Goal: Task Accomplishment & Management: Complete application form

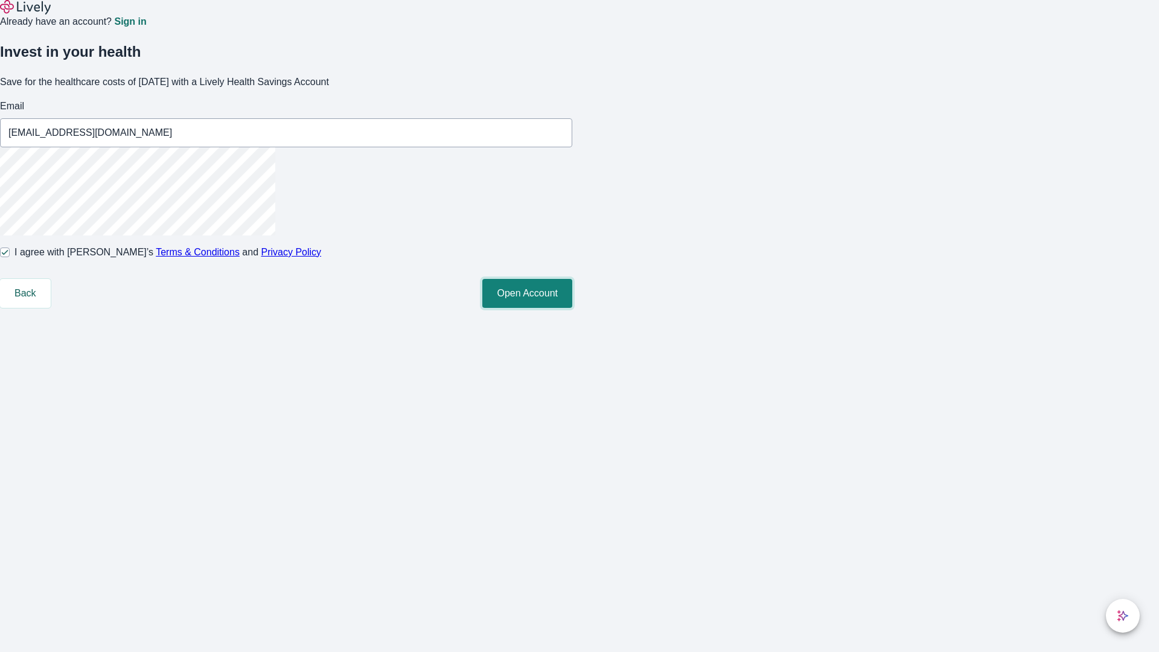
click at [572, 308] on button "Open Account" at bounding box center [527, 293] width 90 height 29
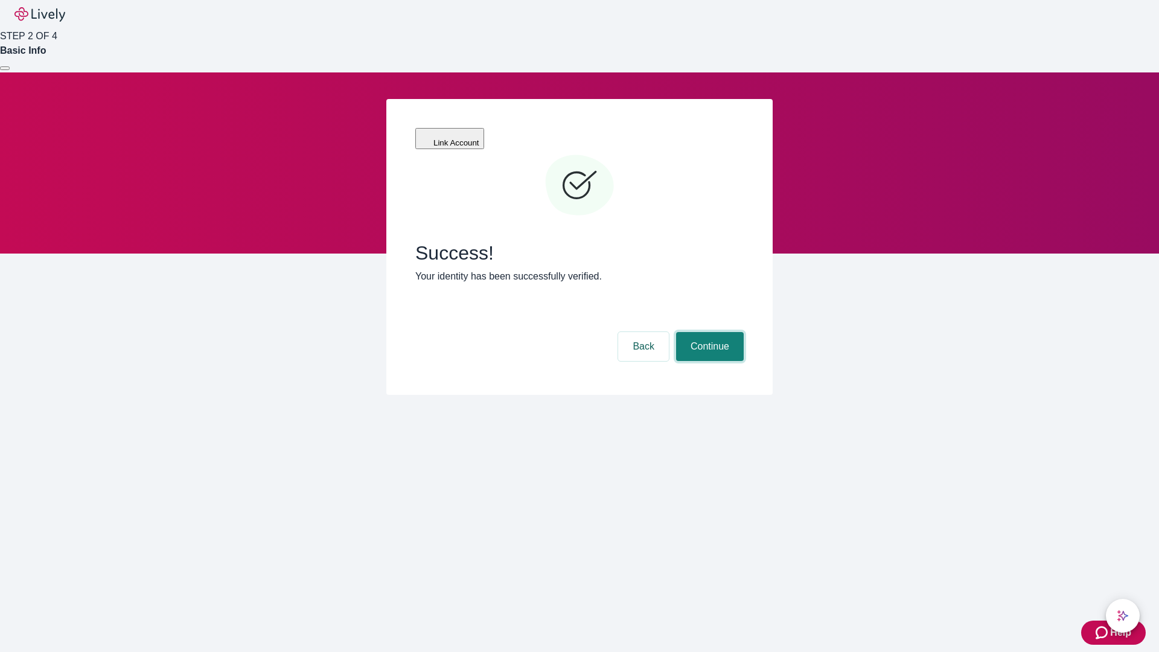
click at [708, 332] on button "Continue" at bounding box center [710, 346] width 68 height 29
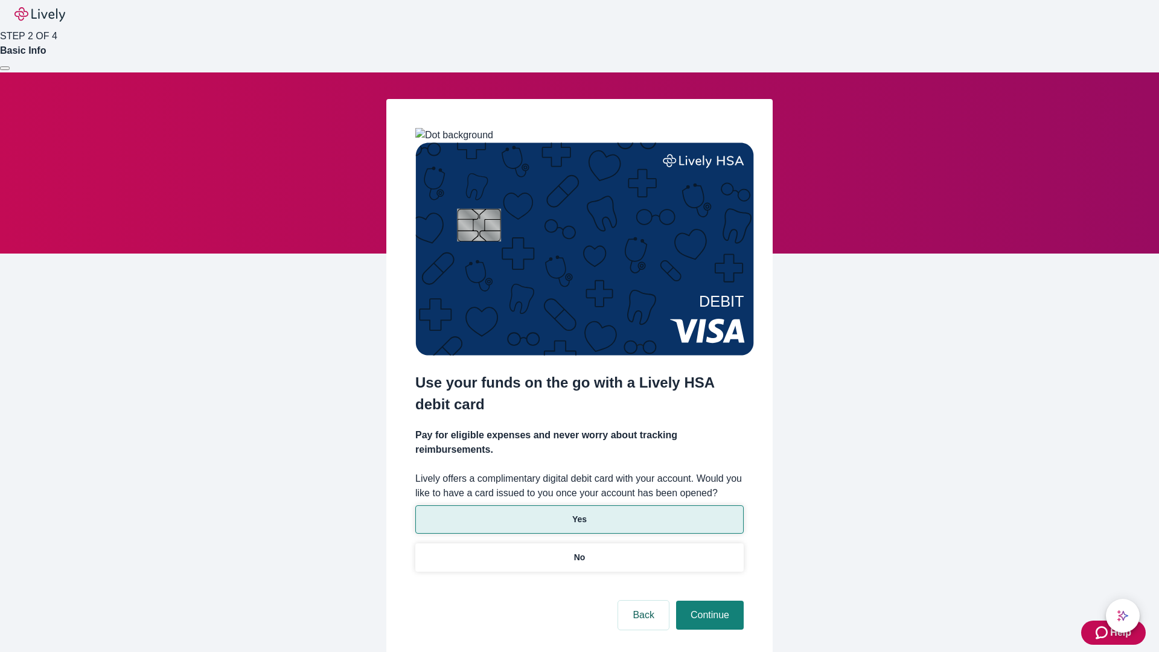
click at [579, 513] on p "Yes" at bounding box center [579, 519] width 14 height 13
click at [708, 601] on button "Continue" at bounding box center [710, 615] width 68 height 29
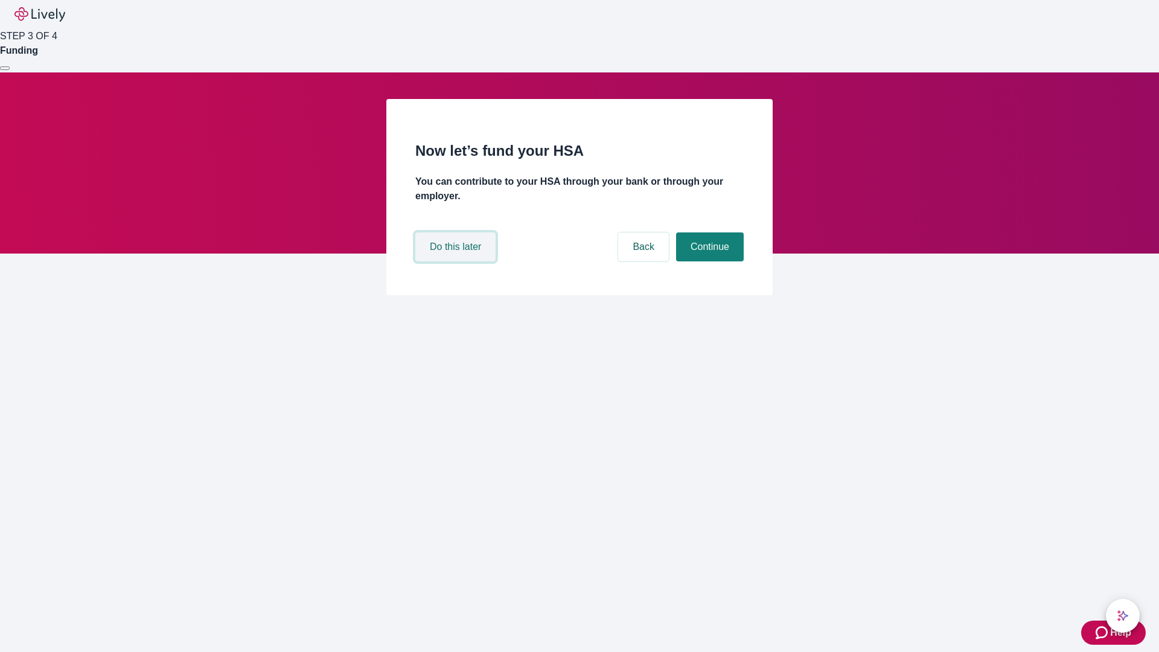
click at [457, 261] on button "Do this later" at bounding box center [455, 246] width 80 height 29
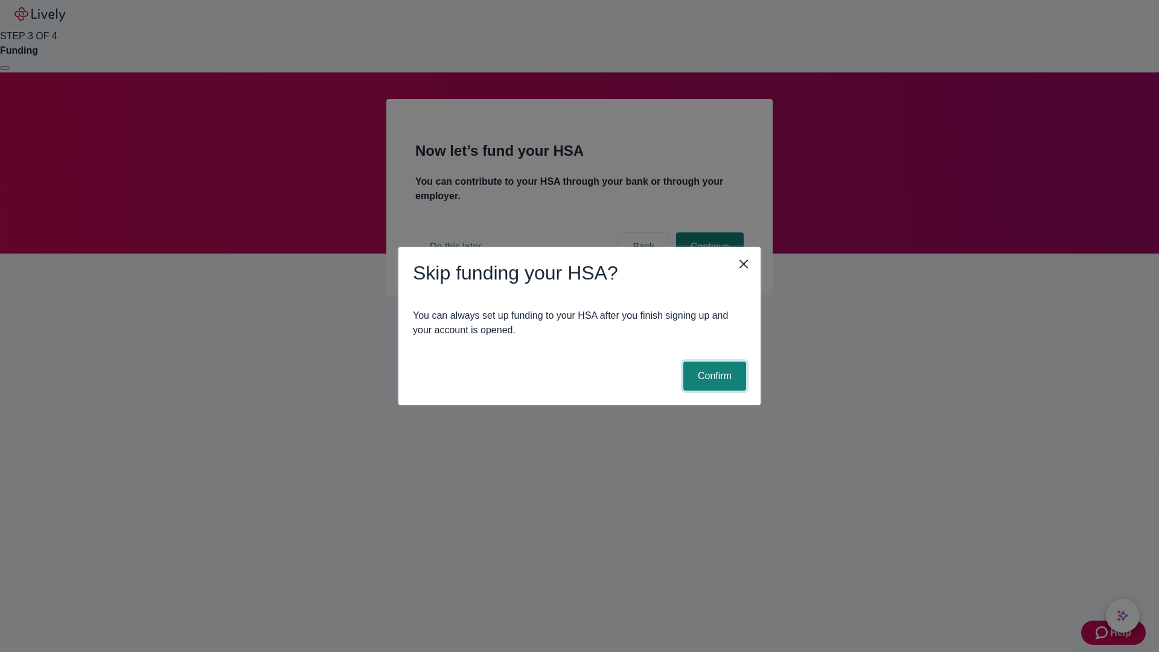
click at [713, 376] on button "Confirm" at bounding box center [714, 376] width 63 height 29
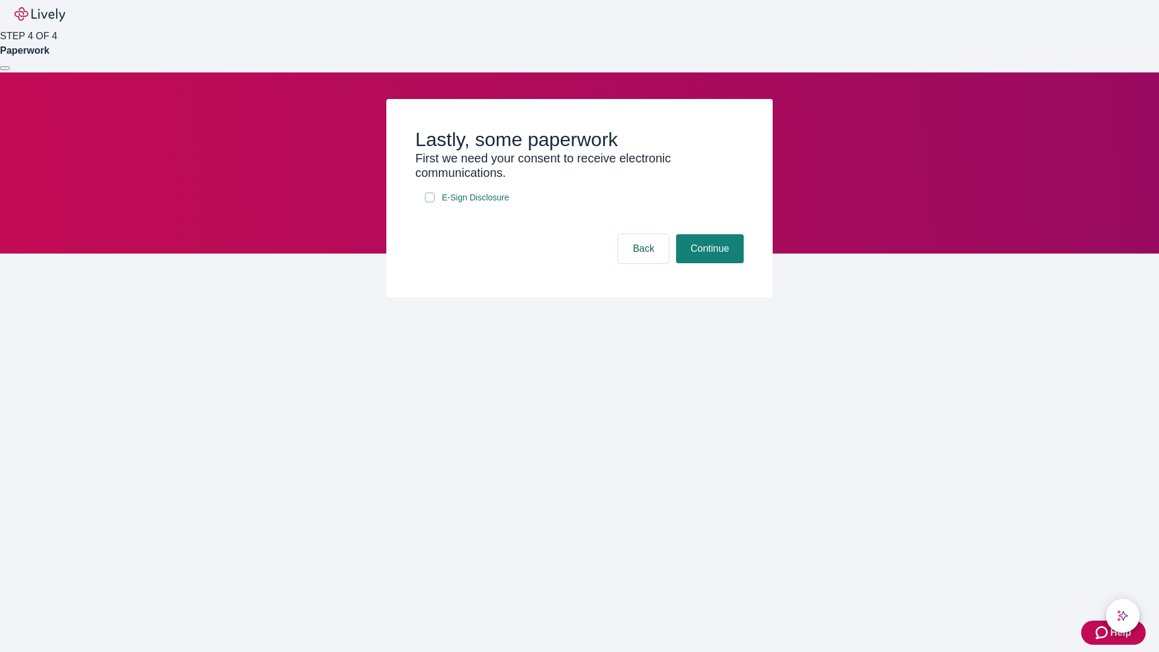
click at [430, 202] on input "E-Sign Disclosure" at bounding box center [430, 198] width 10 height 10
checkbox input "true"
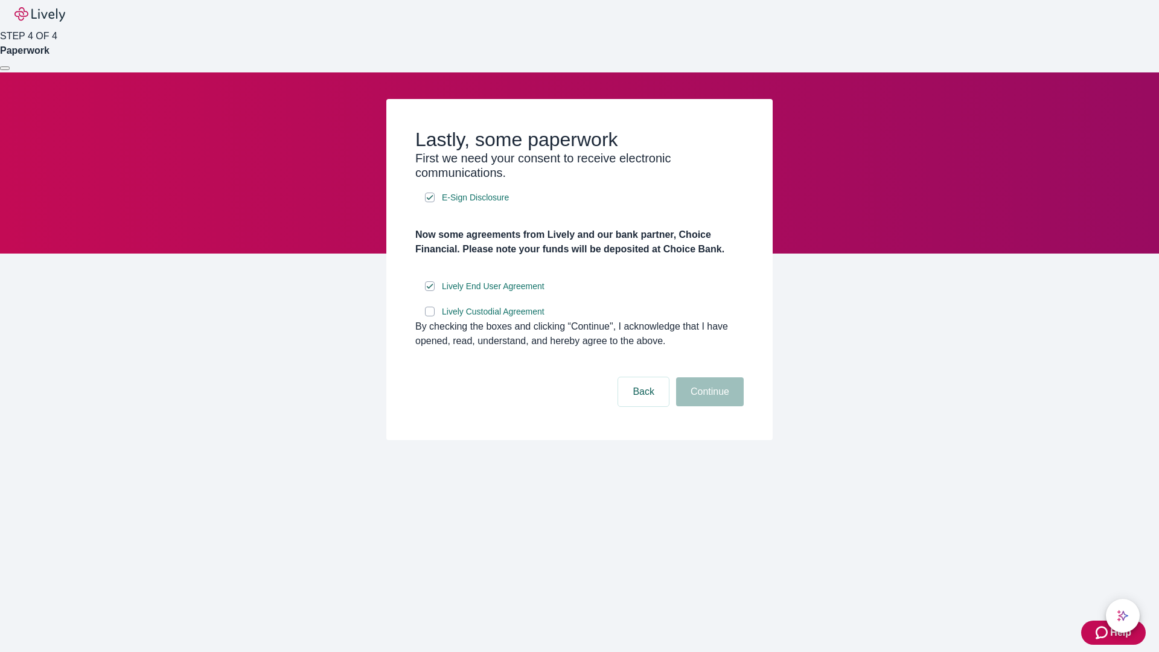
click at [430, 316] on input "Lively Custodial Agreement" at bounding box center [430, 312] width 10 height 10
checkbox input "true"
click at [708, 406] on button "Continue" at bounding box center [710, 391] width 68 height 29
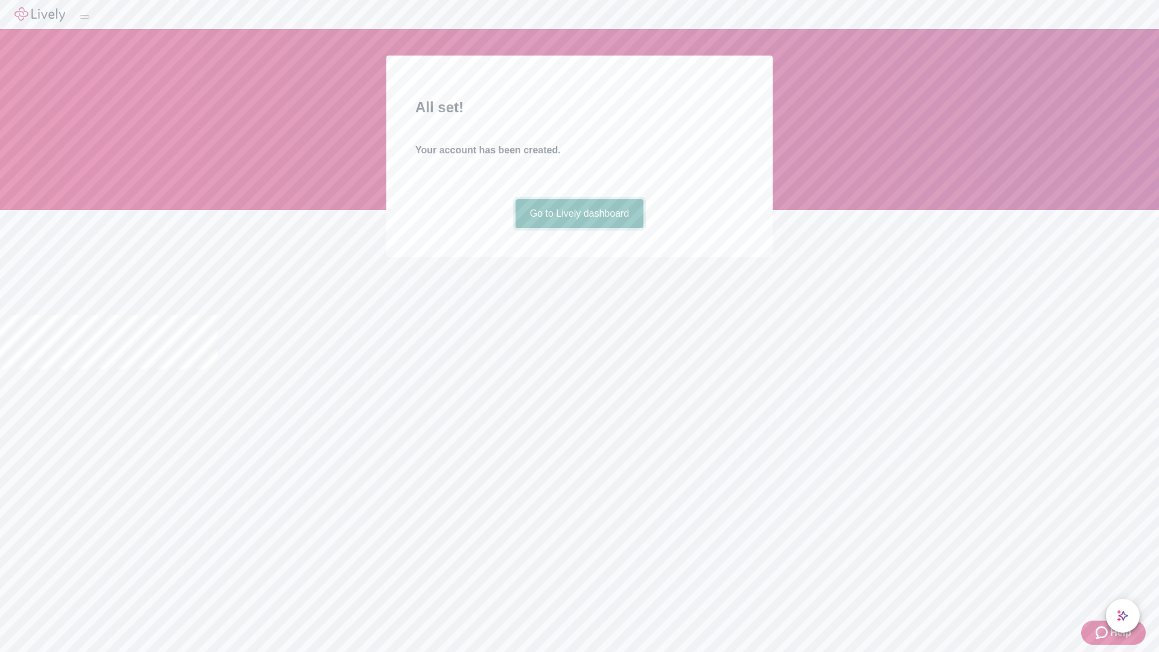
click at [579, 228] on link "Go to Lively dashboard" at bounding box center [579, 213] width 129 height 29
